Goal: Browse casually: Explore the website without a specific task or goal

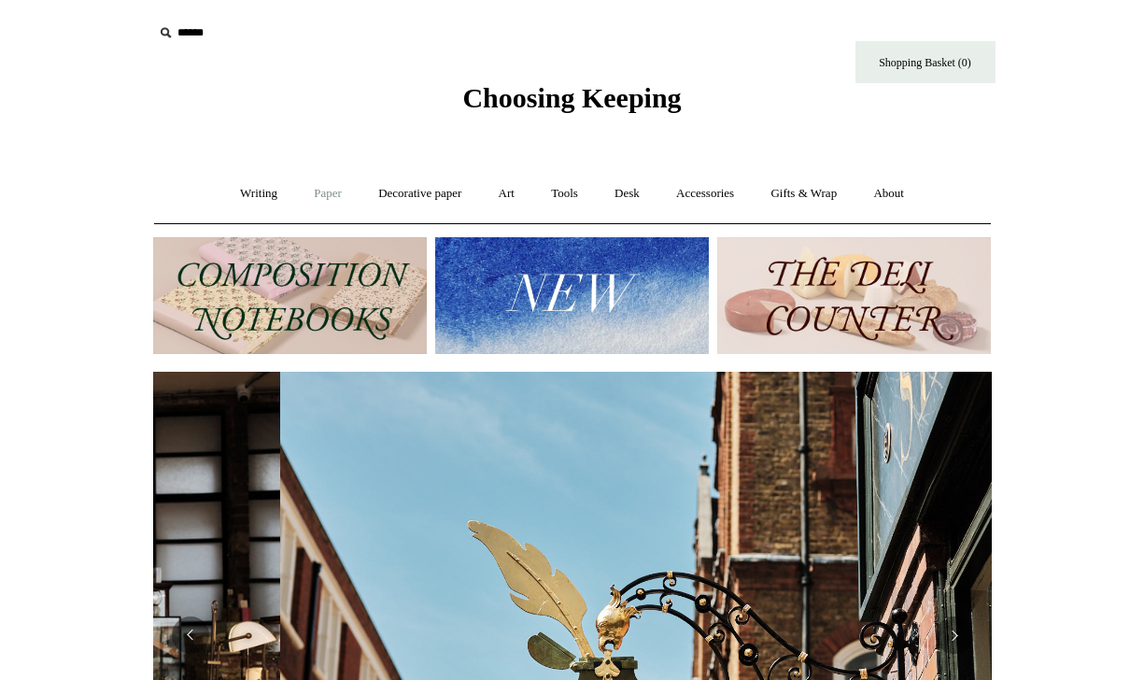
scroll to position [0, 839]
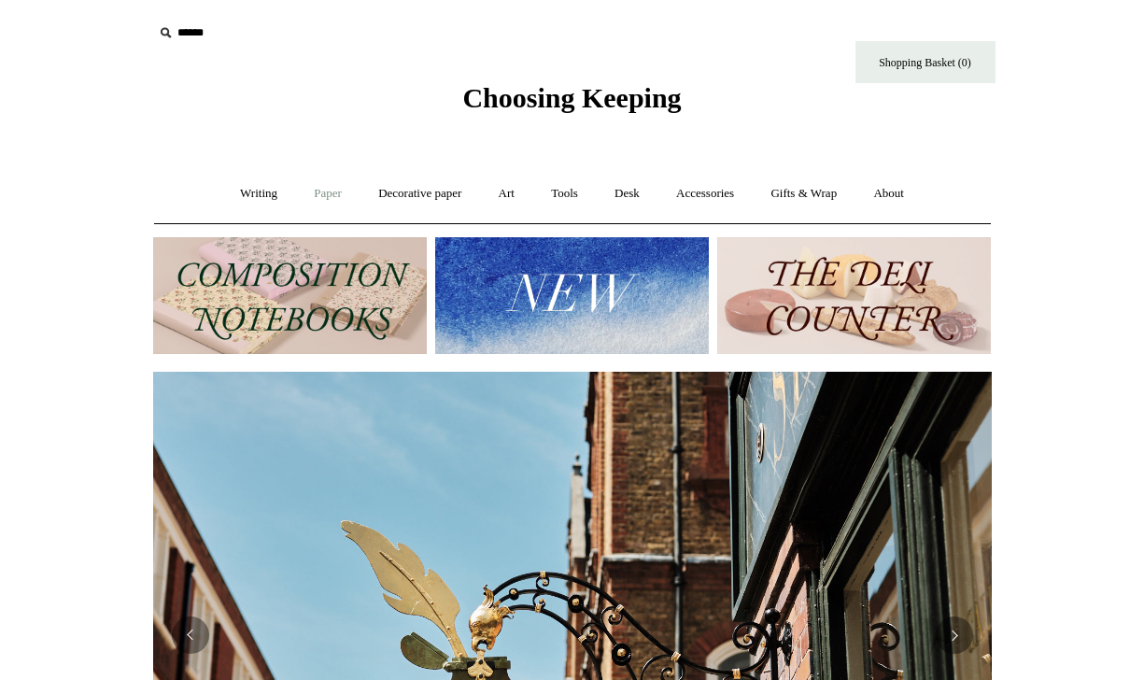
click at [312, 193] on link "Paper +" at bounding box center [328, 194] width 62 height 50
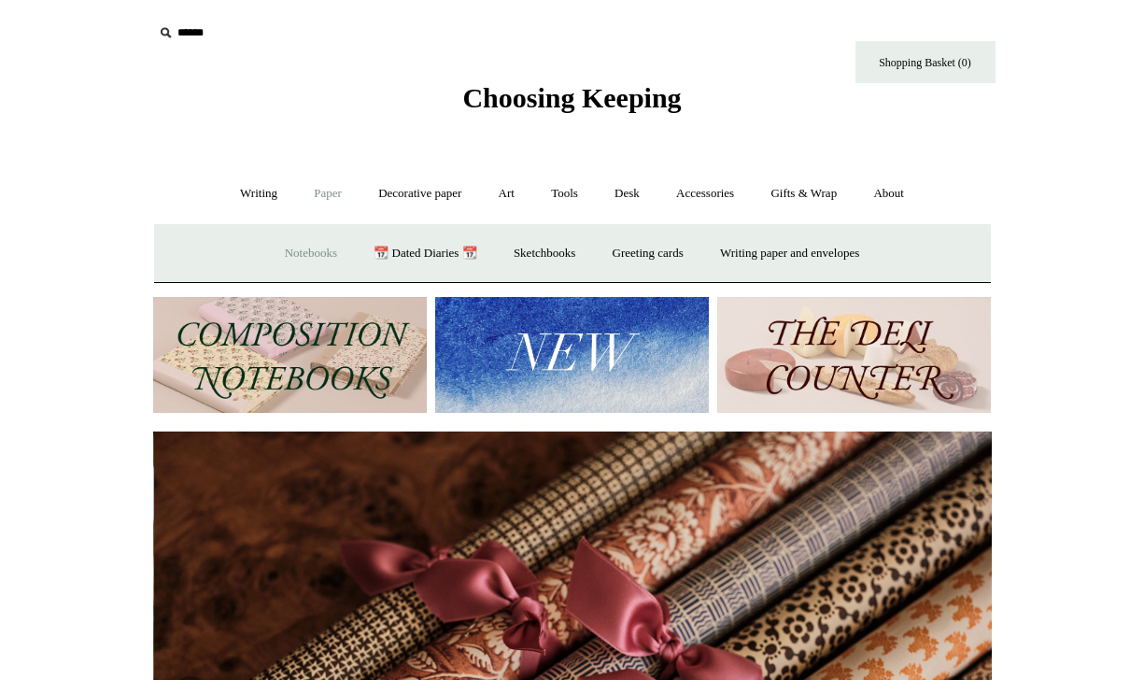
click at [298, 246] on link "Notebooks +" at bounding box center [311, 254] width 86 height 50
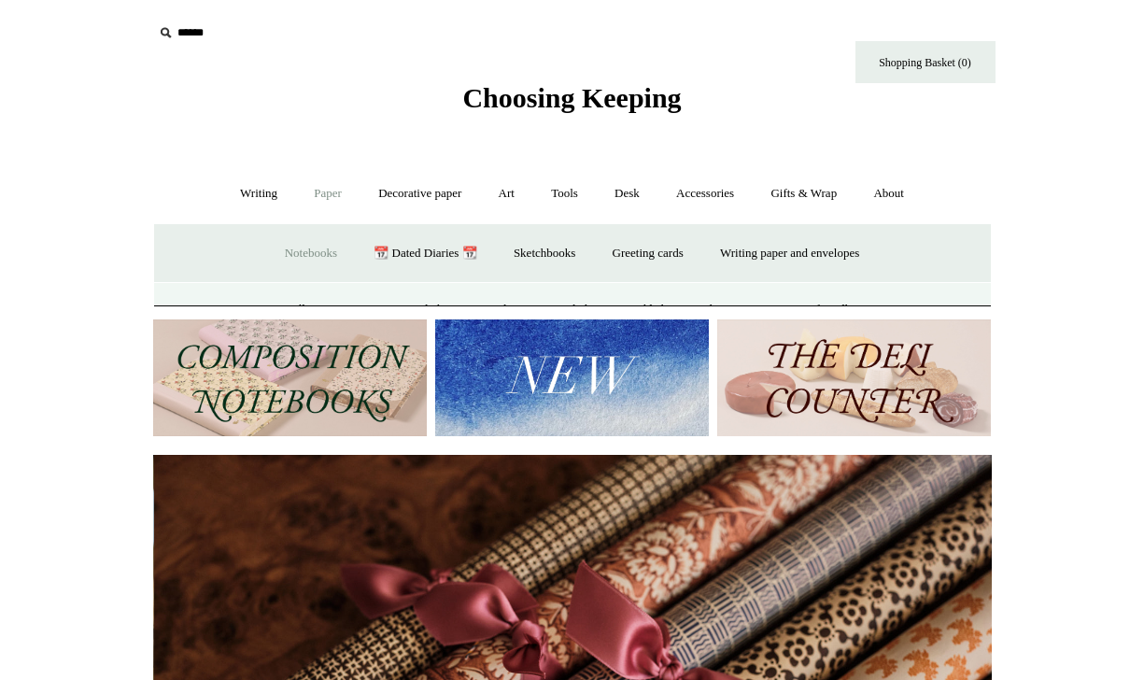
scroll to position [0, 1678]
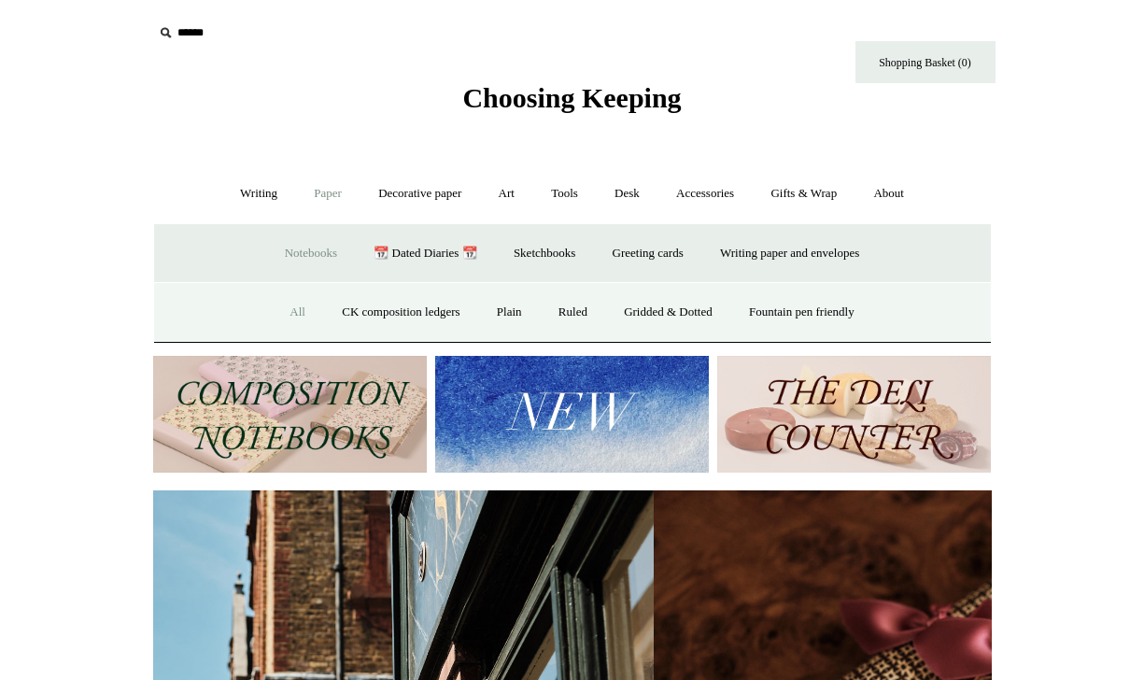
click at [278, 311] on link "All" at bounding box center [298, 313] width 50 height 50
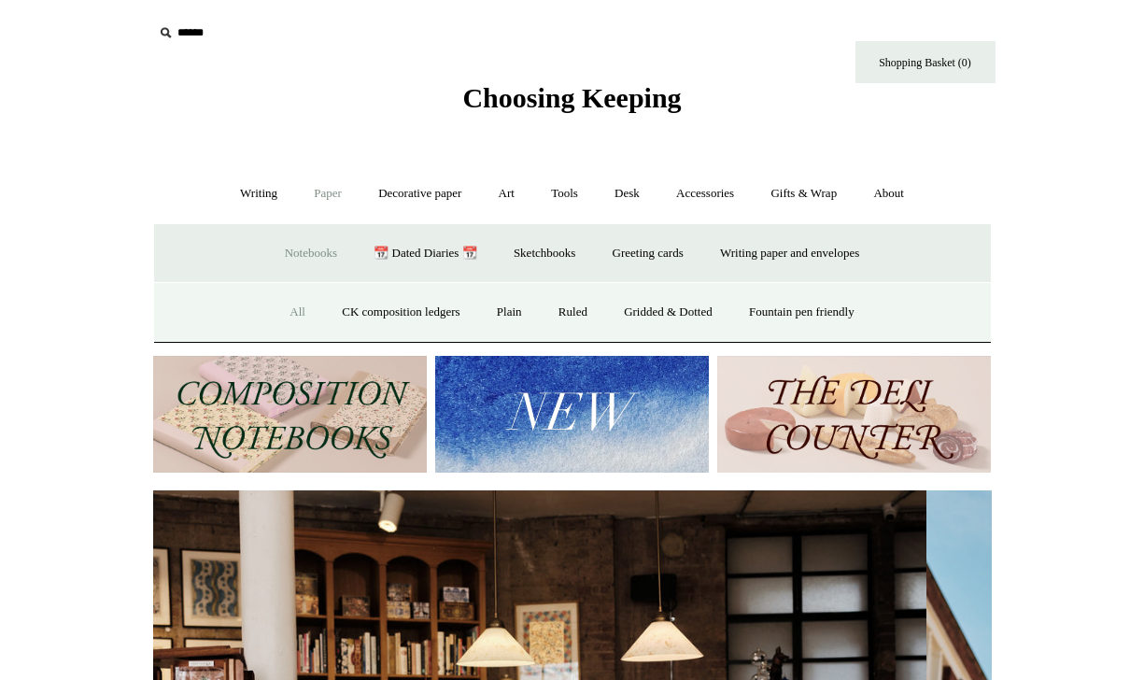
scroll to position [0, 0]
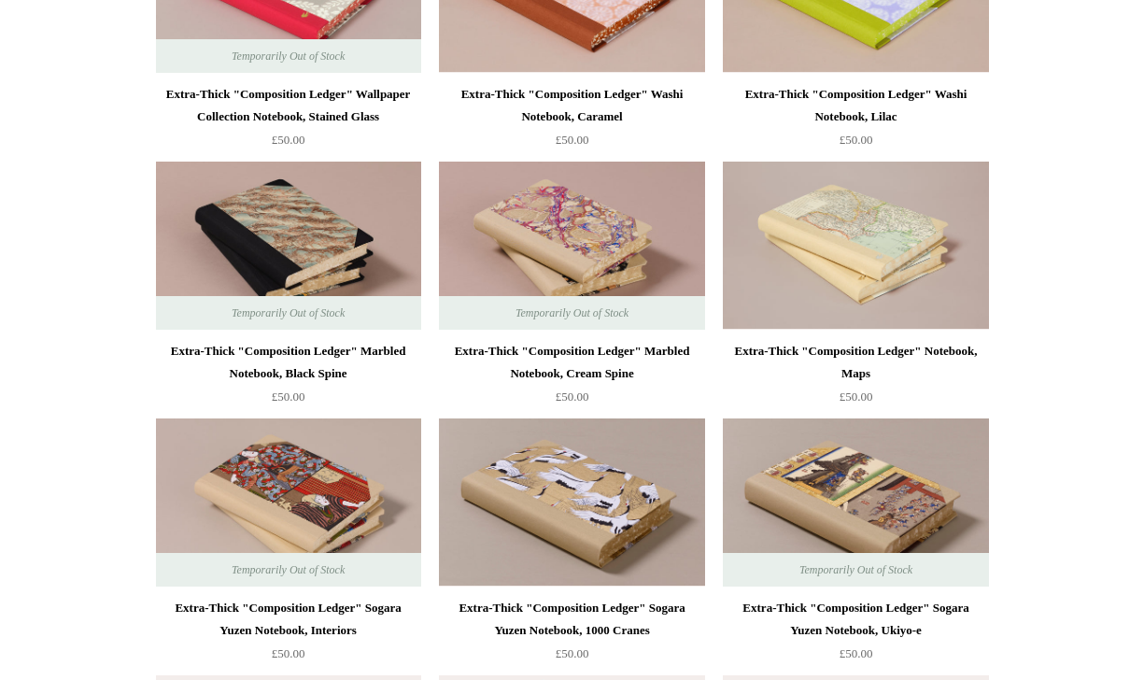
scroll to position [3678, 0]
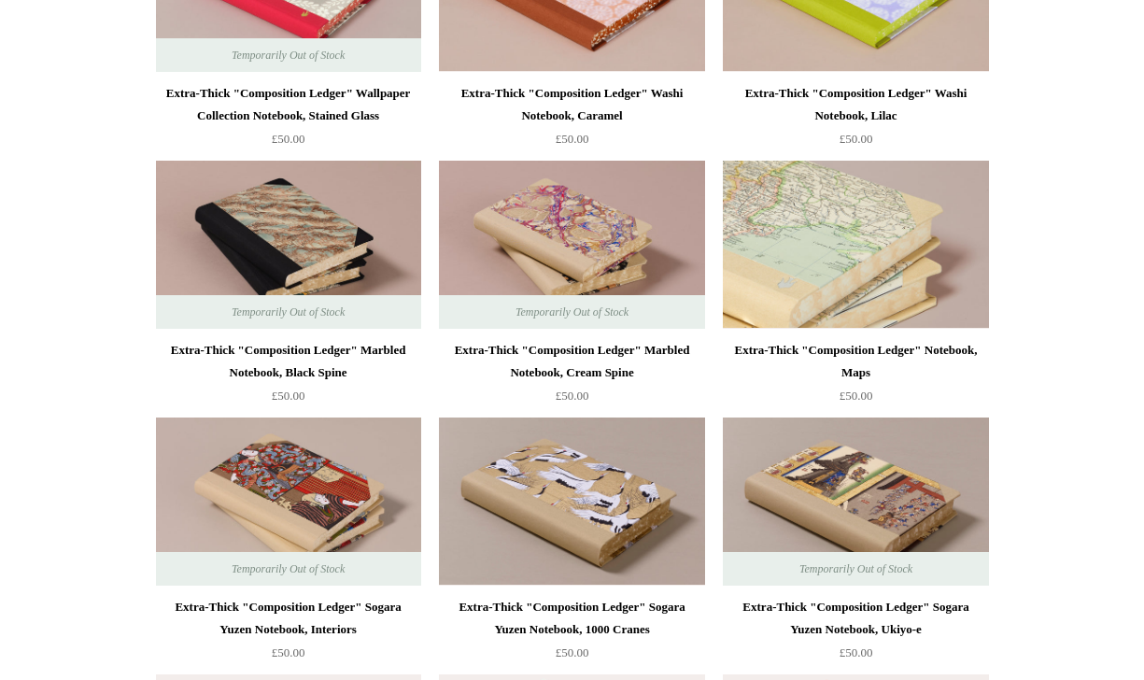
click at [885, 262] on img at bounding box center [855, 245] width 265 height 168
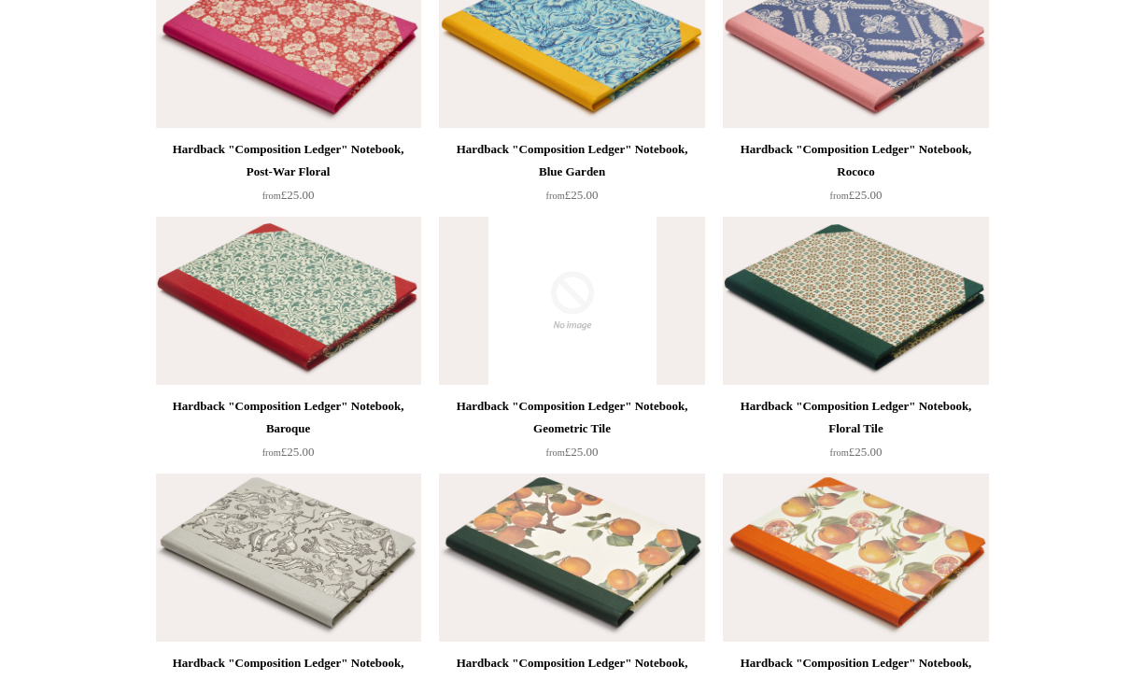
scroll to position [0, 0]
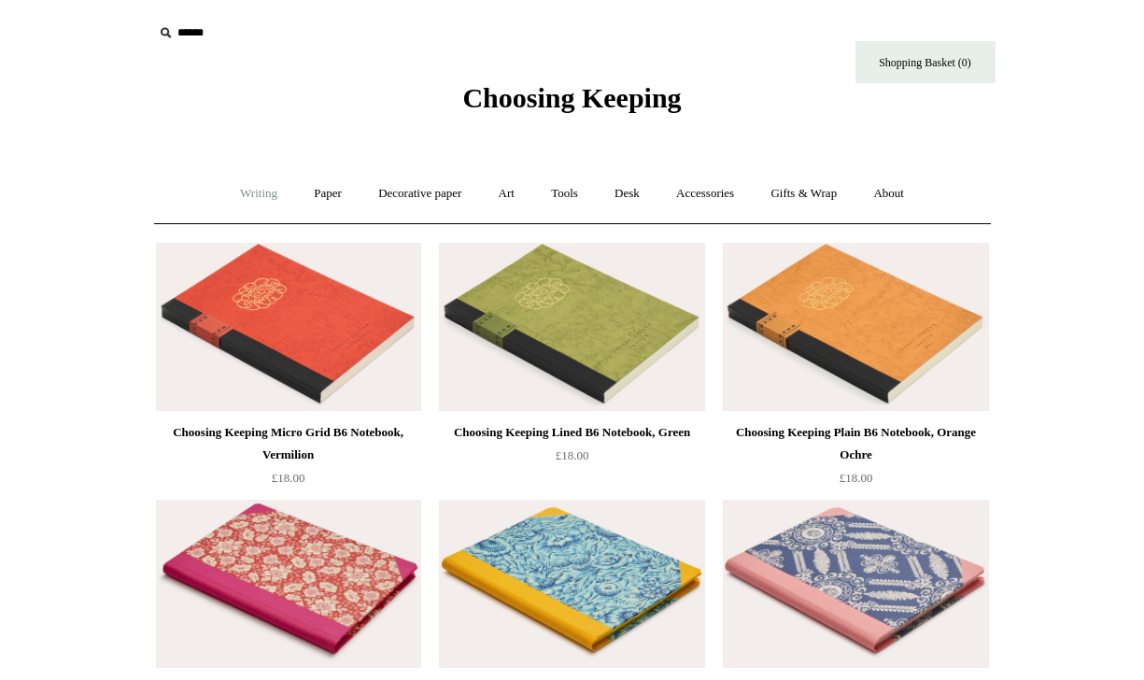
click at [256, 196] on link "Writing +" at bounding box center [258, 194] width 71 height 50
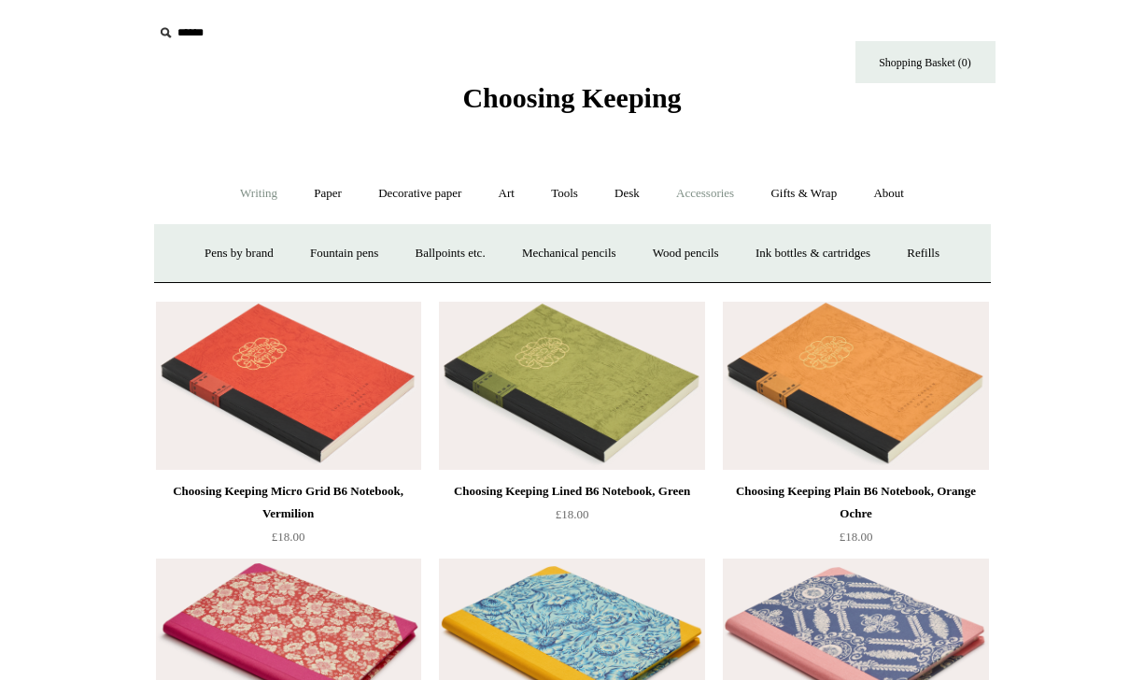
click at [722, 199] on link "Accessories +" at bounding box center [705, 194] width 92 height 50
click at [709, 197] on link "Accessories -" at bounding box center [705, 194] width 92 height 50
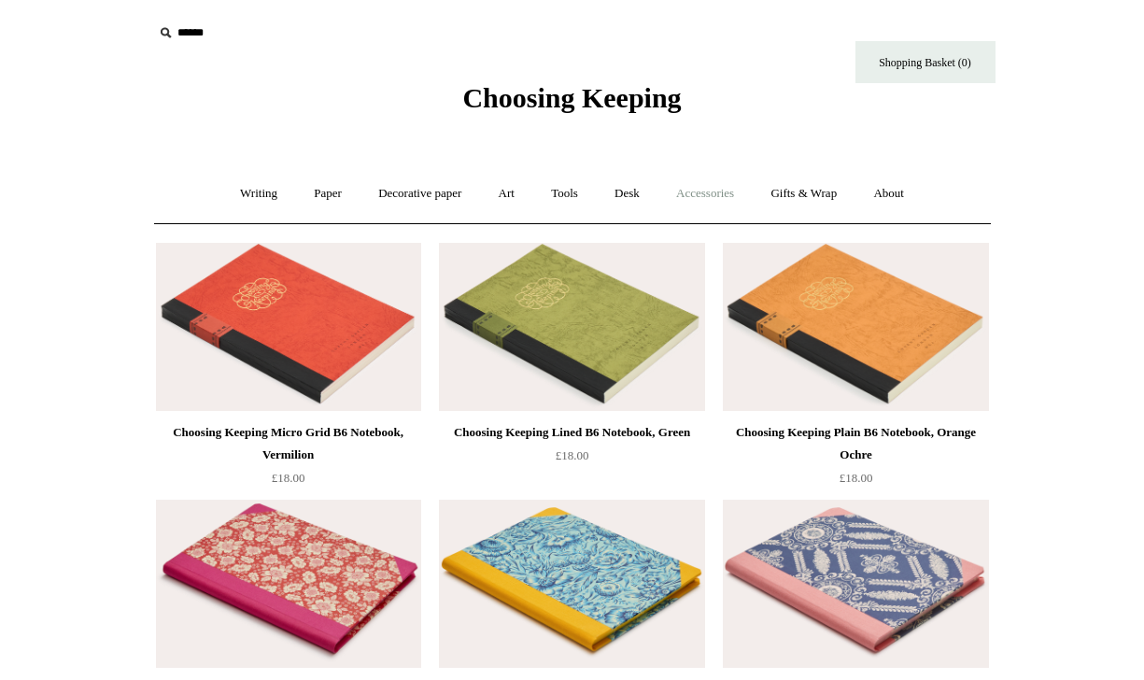
click at [709, 197] on link "Accessories +" at bounding box center [705, 194] width 92 height 50
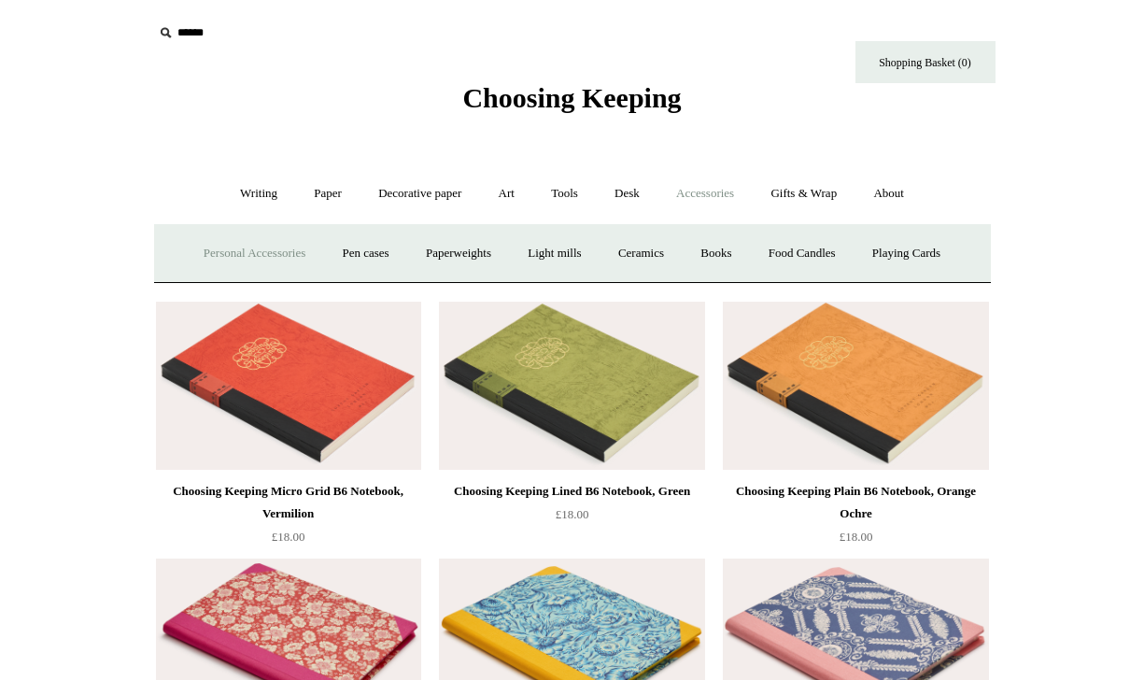
click at [252, 259] on link "Personal Accessories +" at bounding box center [254, 254] width 135 height 50
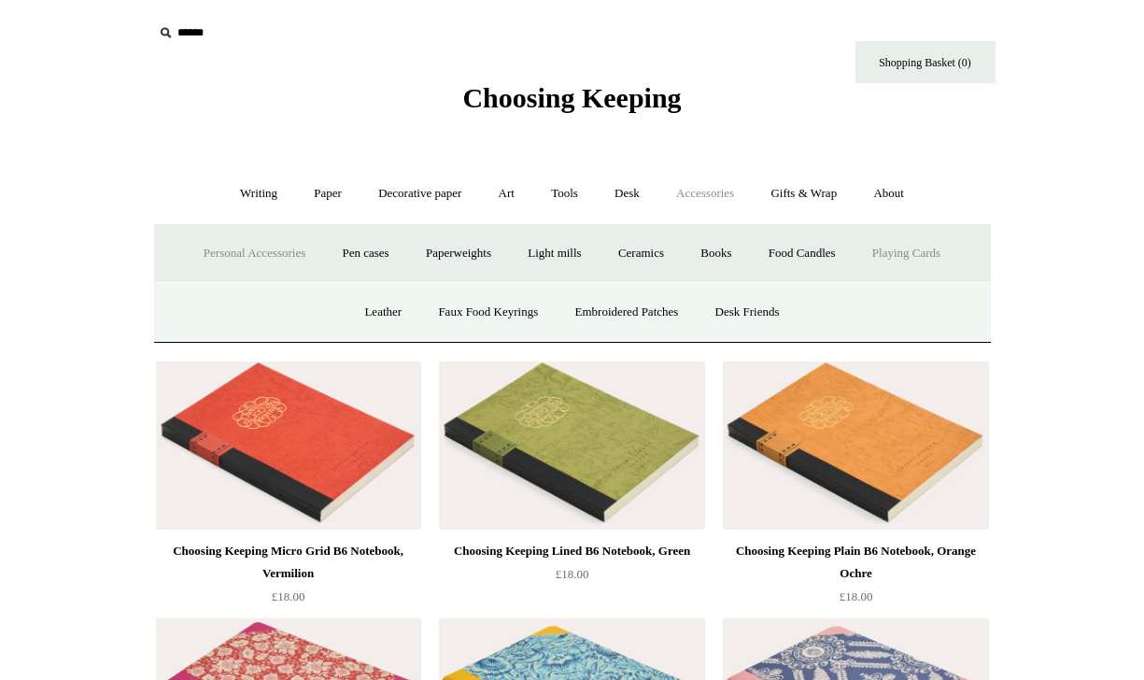
click at [905, 250] on link "Playing Cards" at bounding box center [907, 254] width 102 height 50
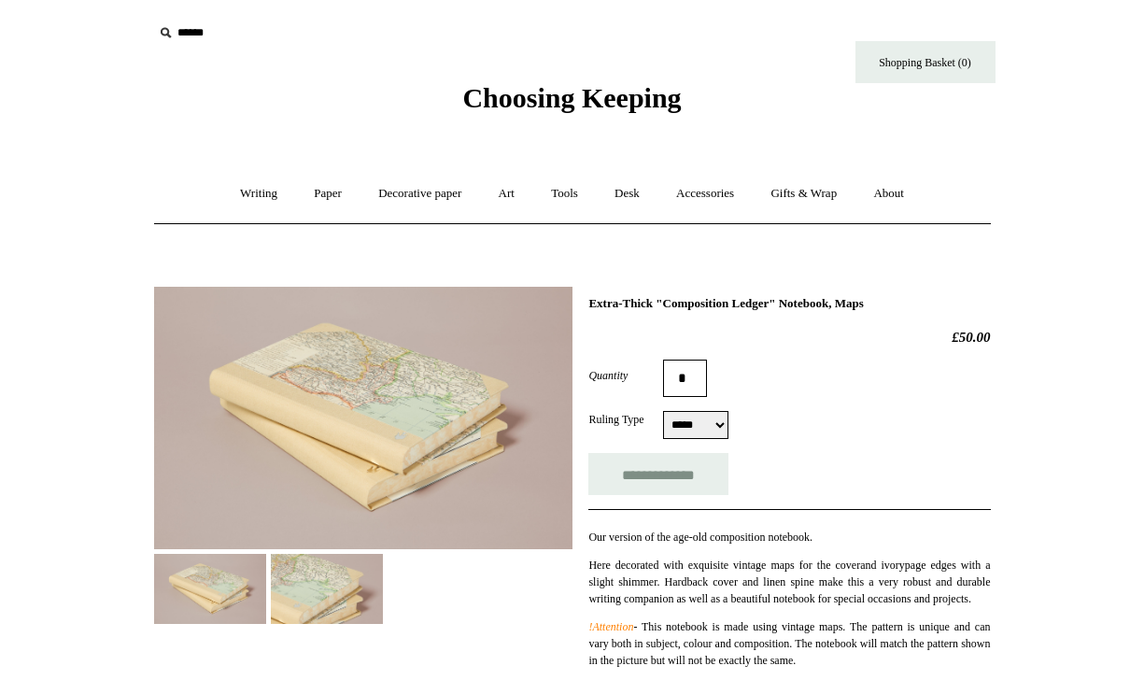
click at [233, 586] on img at bounding box center [210, 589] width 112 height 70
click at [329, 593] on img at bounding box center [327, 589] width 112 height 70
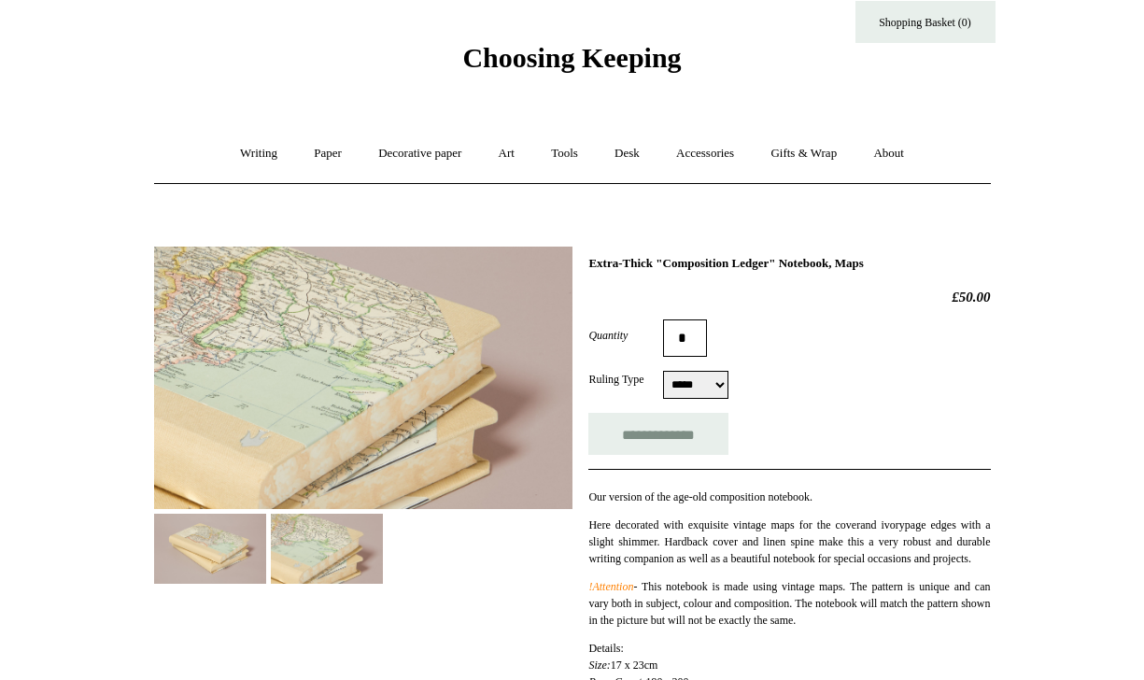
scroll to position [38, 0]
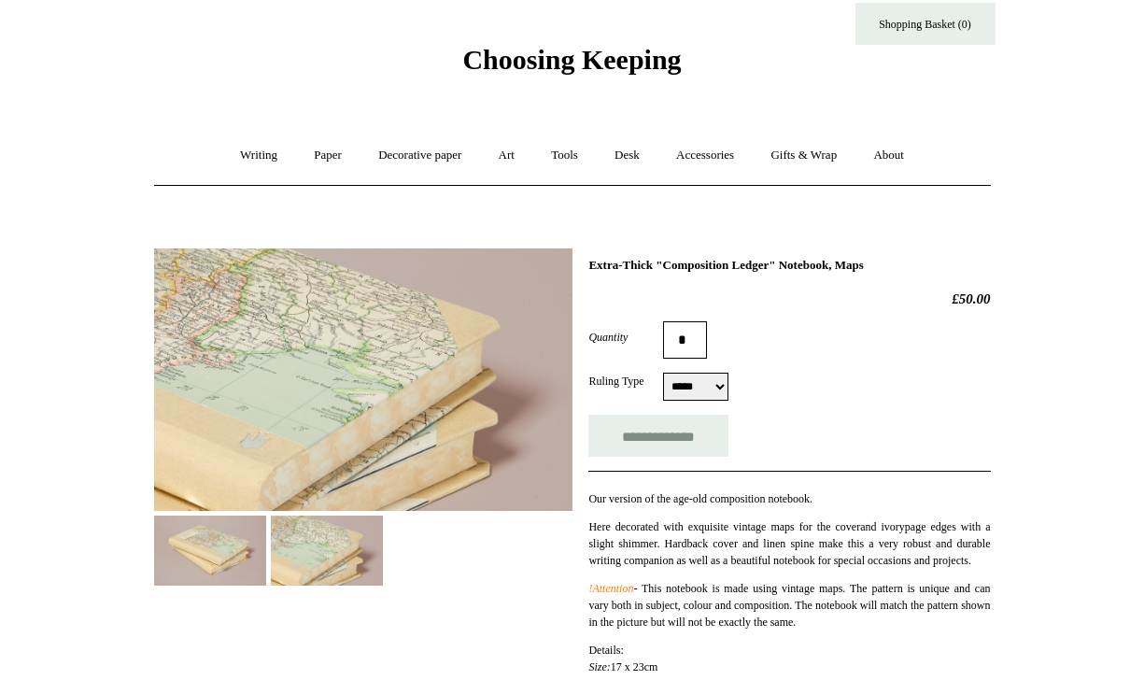
click at [205, 564] on img at bounding box center [210, 551] width 112 height 70
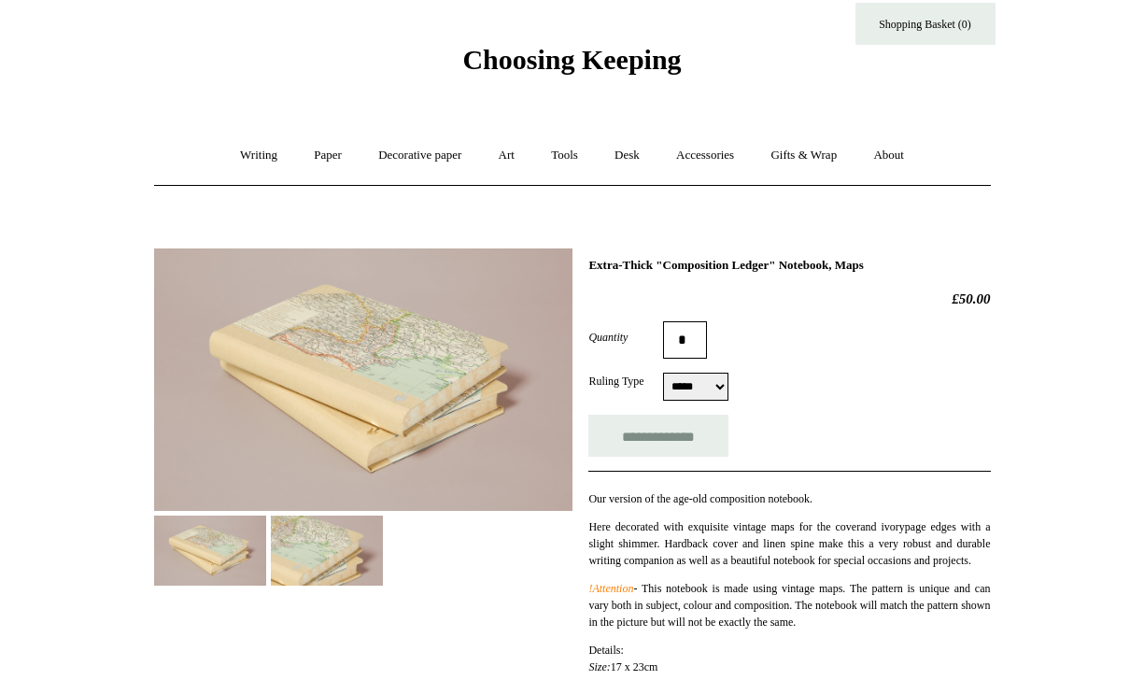
click at [314, 548] on img at bounding box center [327, 551] width 112 height 70
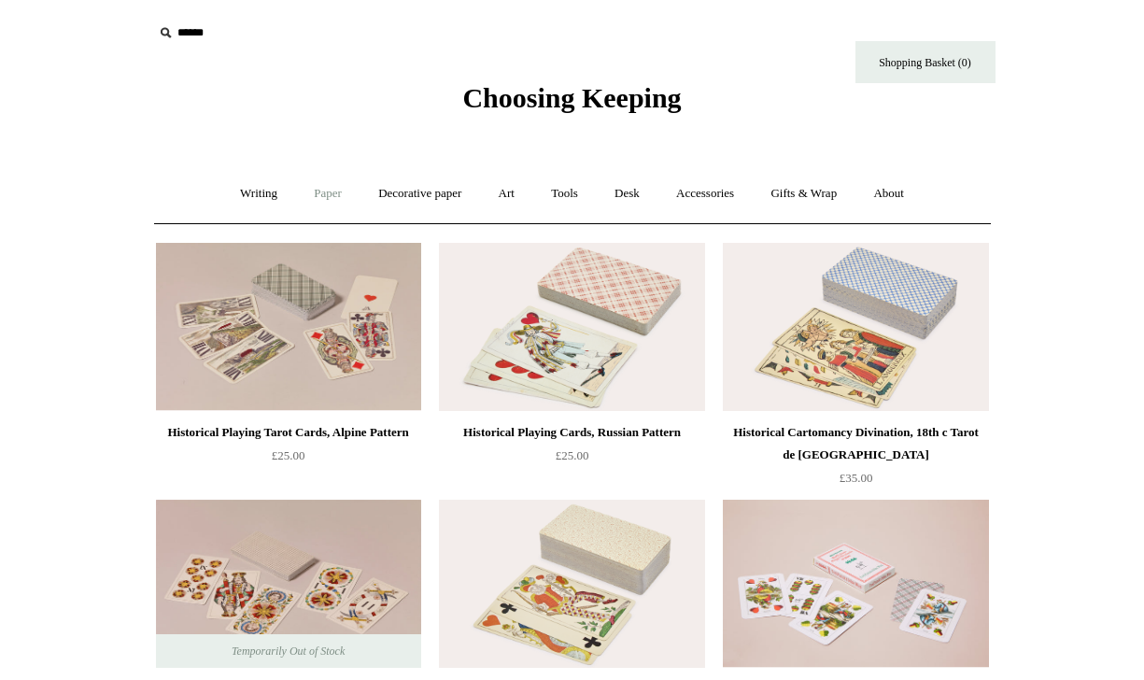
click at [318, 199] on link "Paper +" at bounding box center [328, 194] width 62 height 50
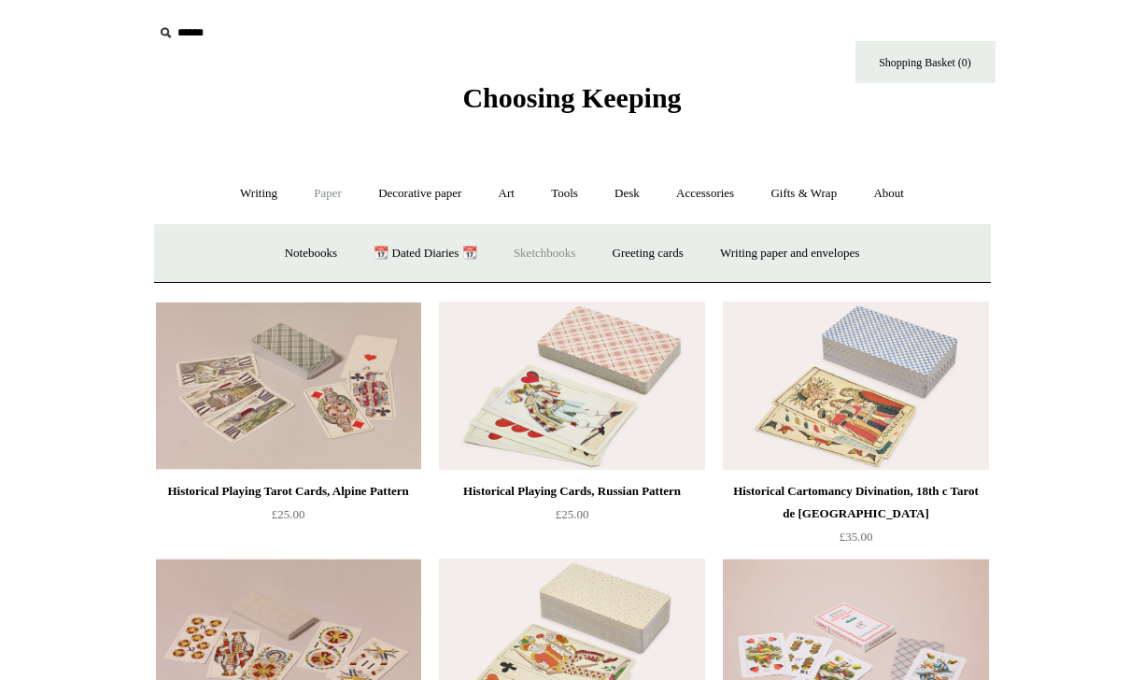
click at [528, 252] on link "Sketchbooks +" at bounding box center [544, 254] width 95 height 50
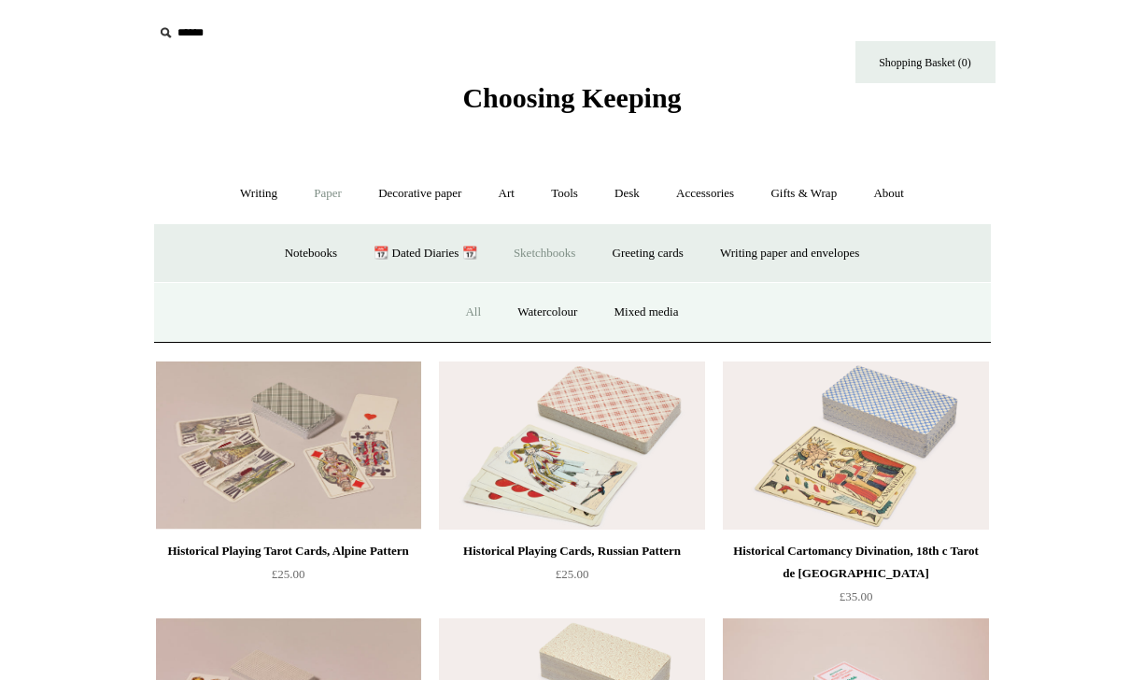
click at [463, 300] on link "All" at bounding box center [473, 313] width 50 height 50
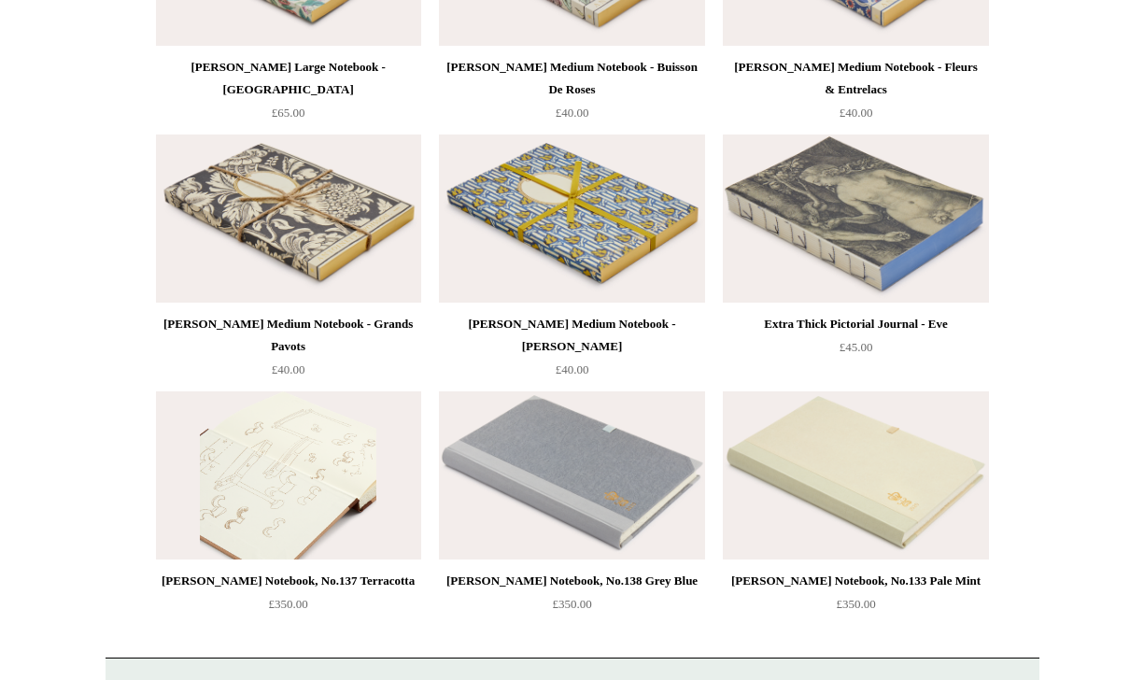
scroll to position [2921, 0]
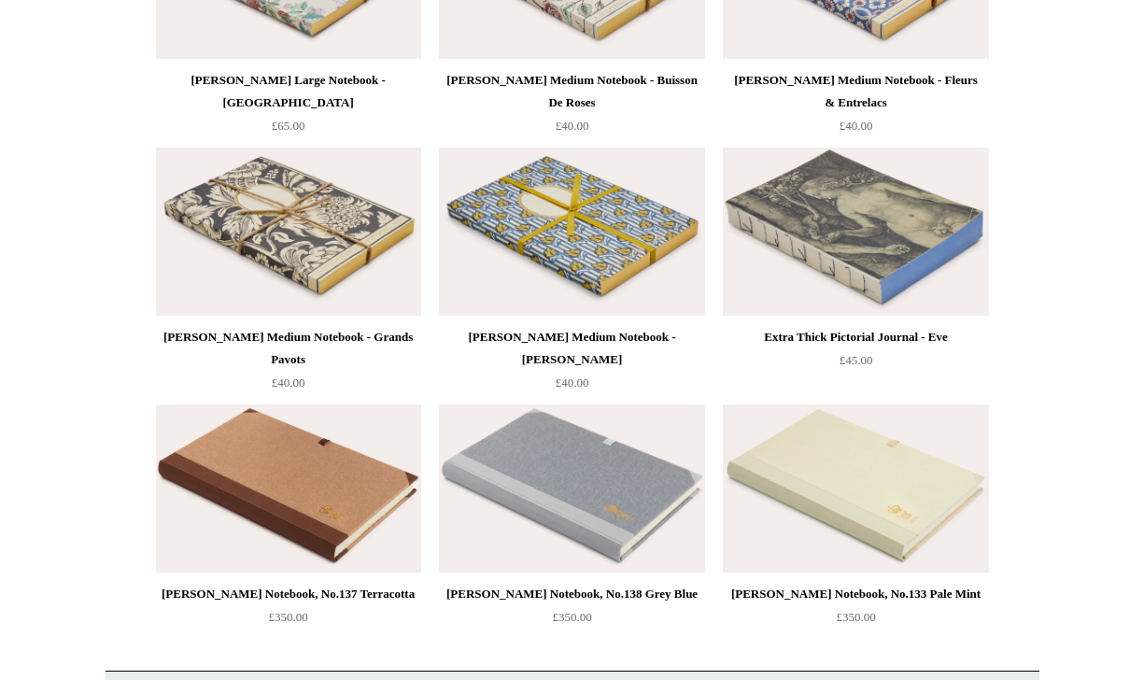
click at [264, 253] on img at bounding box center [288, 232] width 265 height 168
